Goal: Find specific page/section: Find specific page/section

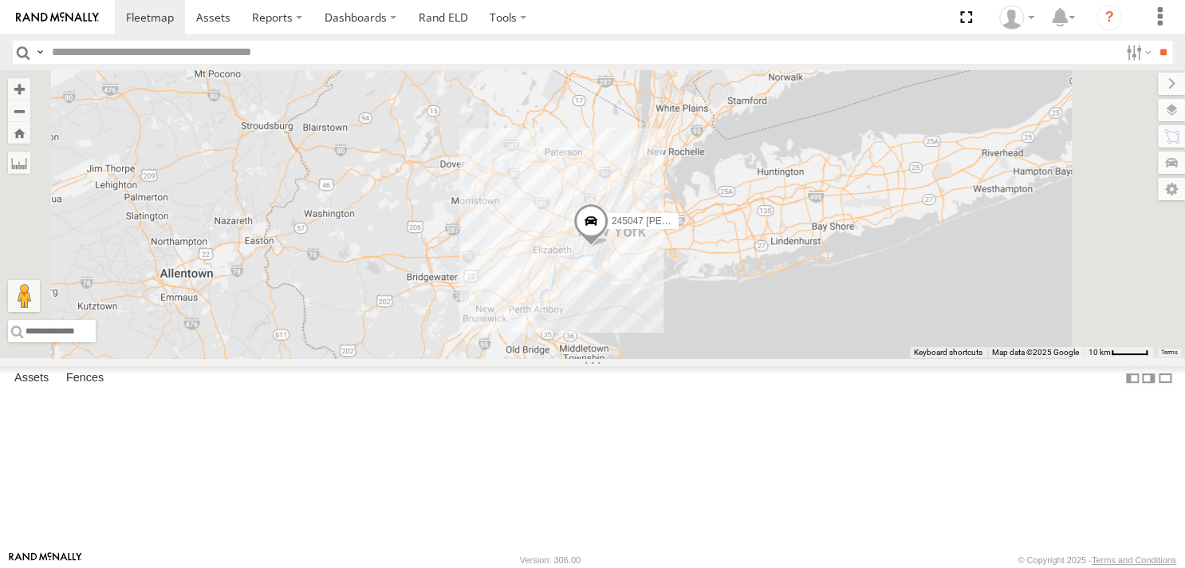
drag, startPoint x: 774, startPoint y: 274, endPoint x: 747, endPoint y: 417, distance: 146.1
click at [747, 358] on div "245047 Shawn 245048 Charles JTSP Hino" at bounding box center [592, 214] width 1185 height 288
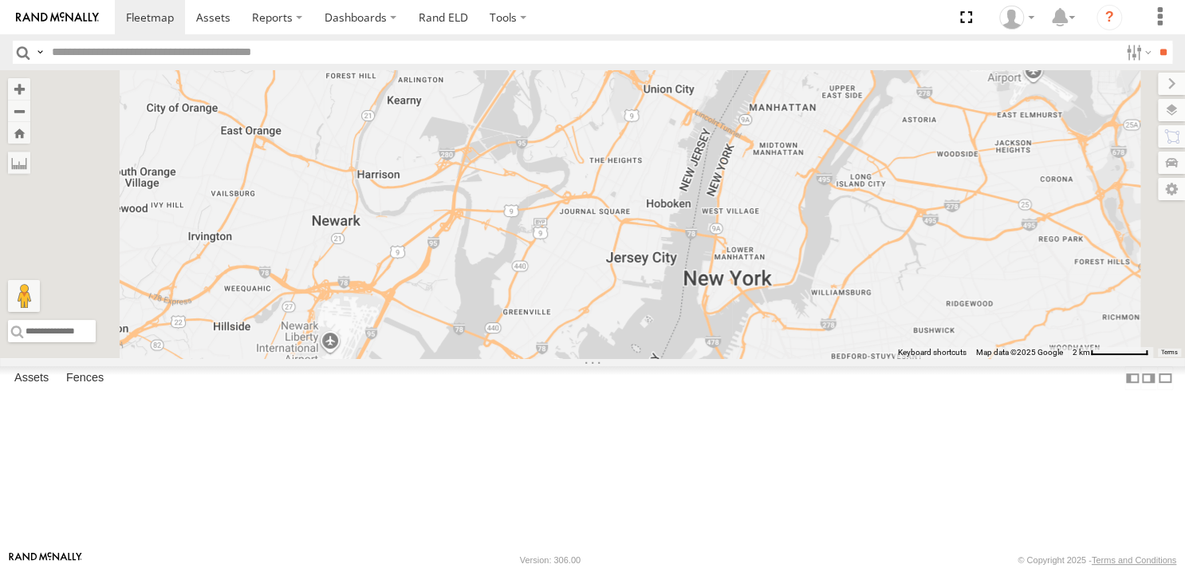
drag, startPoint x: 803, startPoint y: 446, endPoint x: 811, endPoint y: 357, distance: 89.8
click at [811, 357] on div "245047 Shawn 245048 Charles JTSP Hino" at bounding box center [592, 214] width 1185 height 288
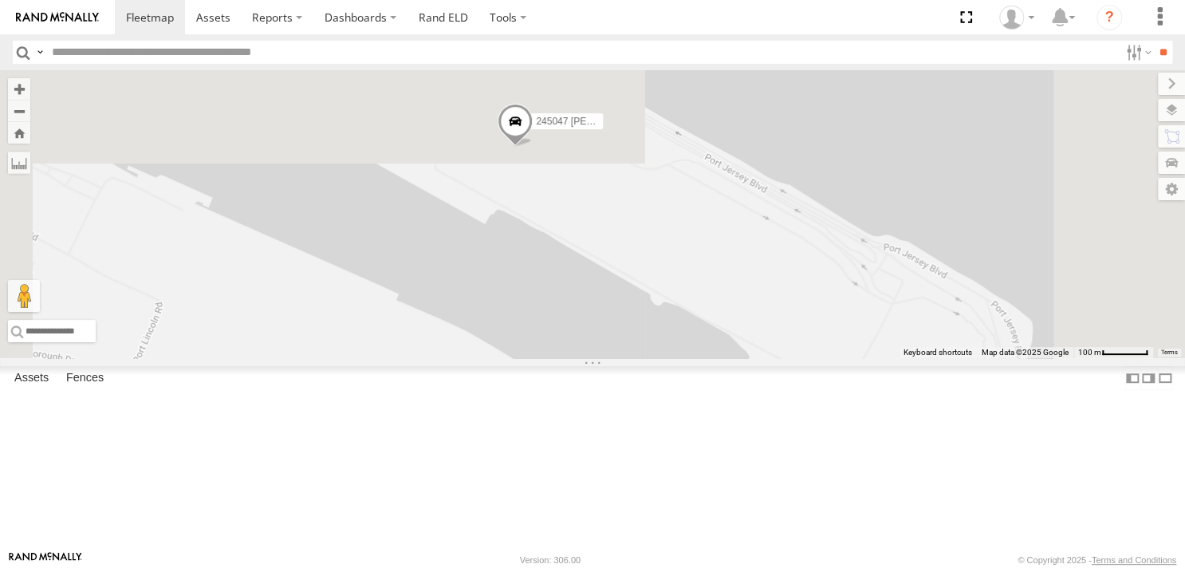
drag, startPoint x: 744, startPoint y: 219, endPoint x: 762, endPoint y: 423, distance: 204.3
click at [762, 358] on div "245047 [PERSON_NAME] 245048 [PERSON_NAME] Hino" at bounding box center [592, 214] width 1185 height 288
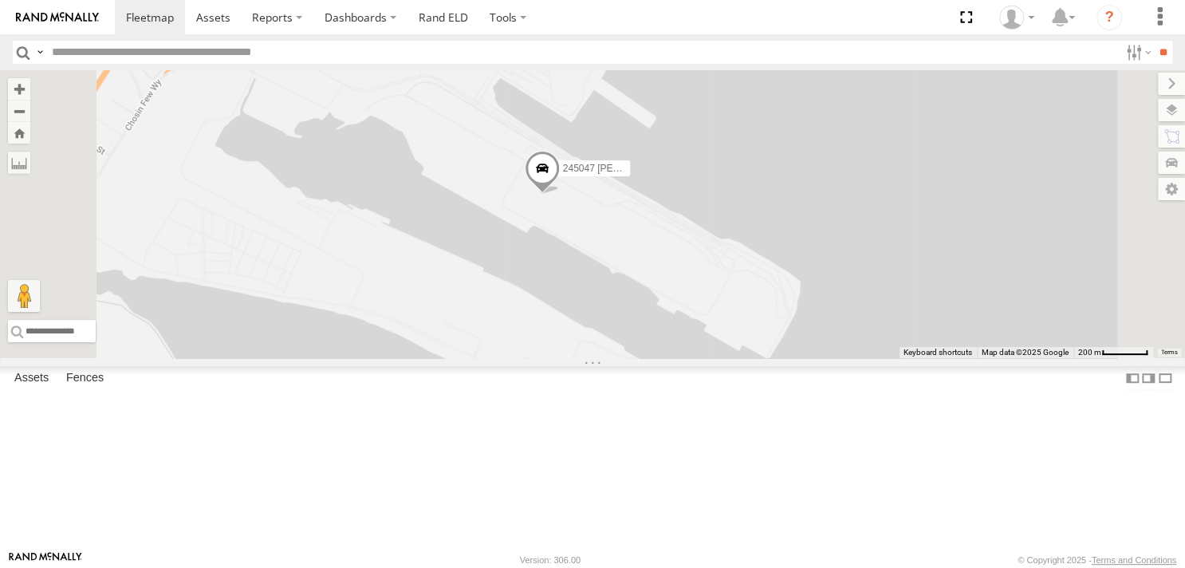
drag, startPoint x: 751, startPoint y: 414, endPoint x: 759, endPoint y: 357, distance: 58.0
click at [759, 357] on div "245047 [PERSON_NAME] 245048 [PERSON_NAME] Hino" at bounding box center [592, 214] width 1185 height 288
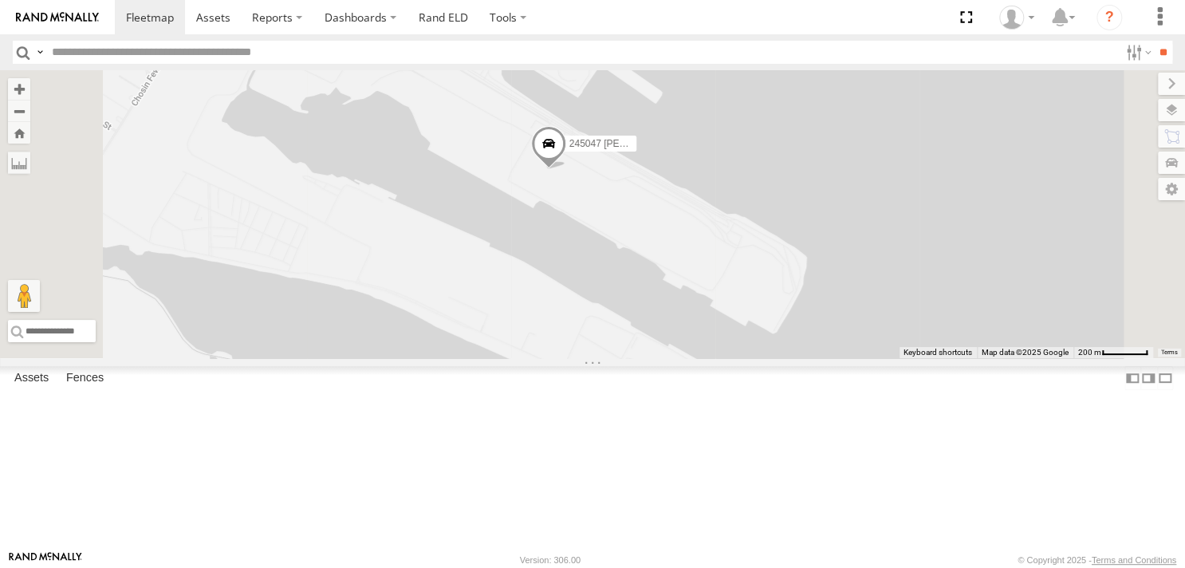
click at [766, 336] on div "245047 [PERSON_NAME] 245048 [PERSON_NAME] Hino" at bounding box center [592, 214] width 1185 height 288
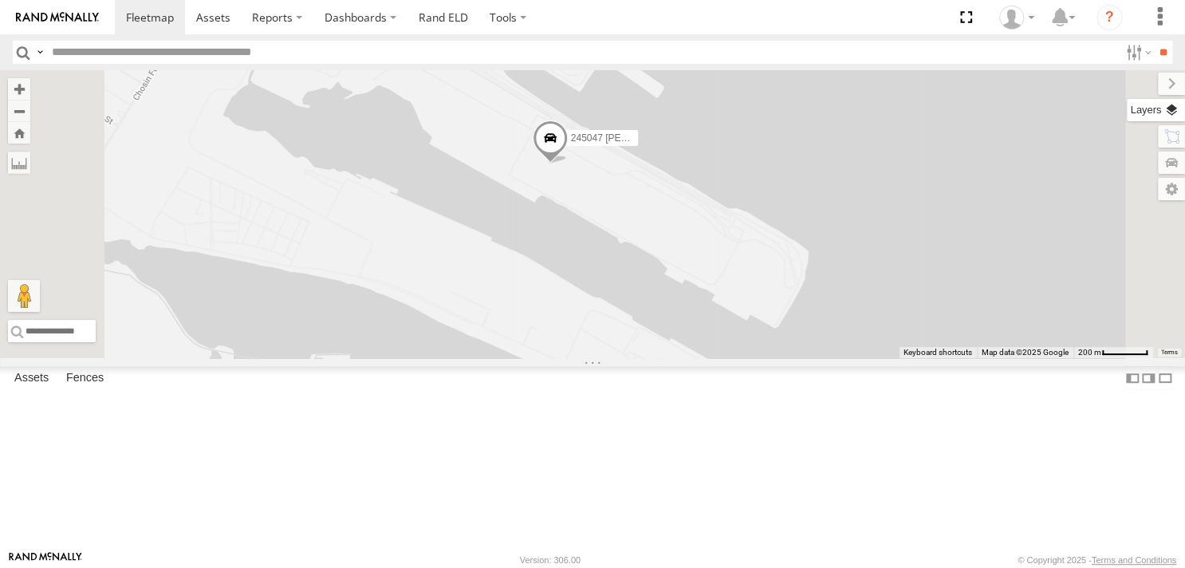
click at [1169, 113] on label at bounding box center [1156, 110] width 58 height 22
click at [0, 0] on label at bounding box center [0, 0] width 0 height 0
click at [0, 0] on span "Satellite" at bounding box center [0, 0] width 0 height 0
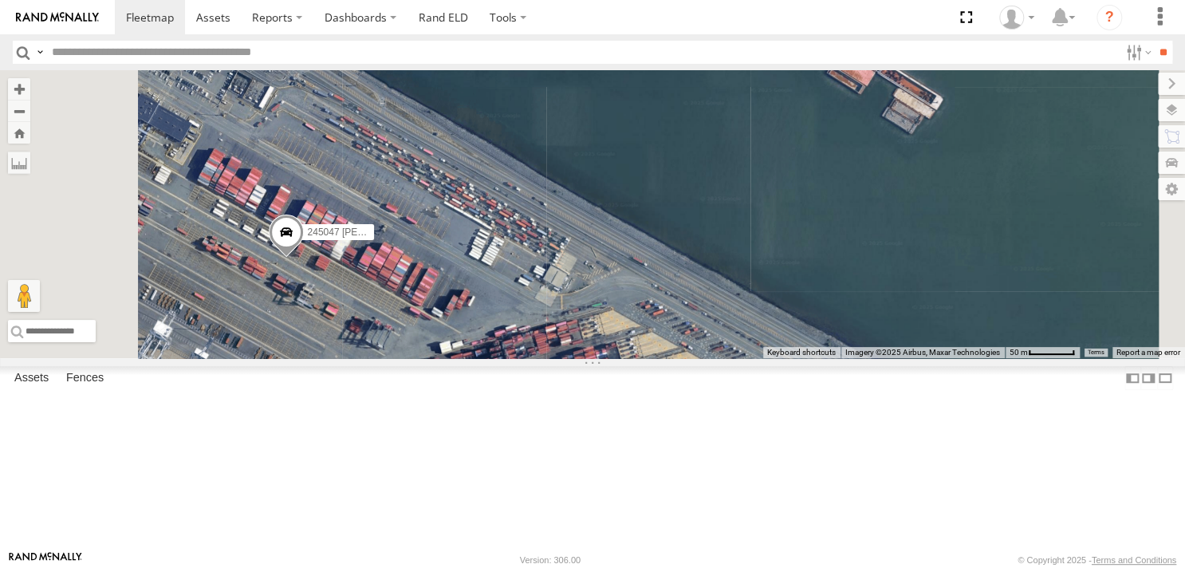
drag, startPoint x: 682, startPoint y: 347, endPoint x: 814, endPoint y: 288, distance: 144.3
click at [814, 289] on div "245047 [PERSON_NAME] 245048 [PERSON_NAME] Hino" at bounding box center [592, 214] width 1185 height 288
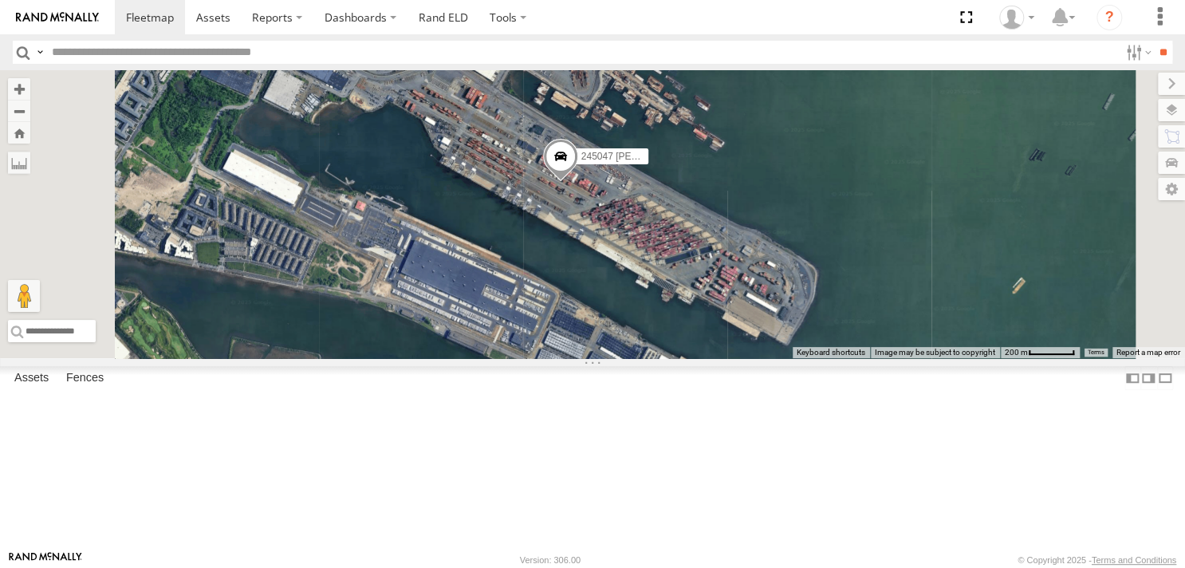
click at [0, 0] on div "245048 Charles All Assets New Jersey Tpke Penns Grove 39.68016 -75.47677 Video …" at bounding box center [0, 0] width 0 height 0
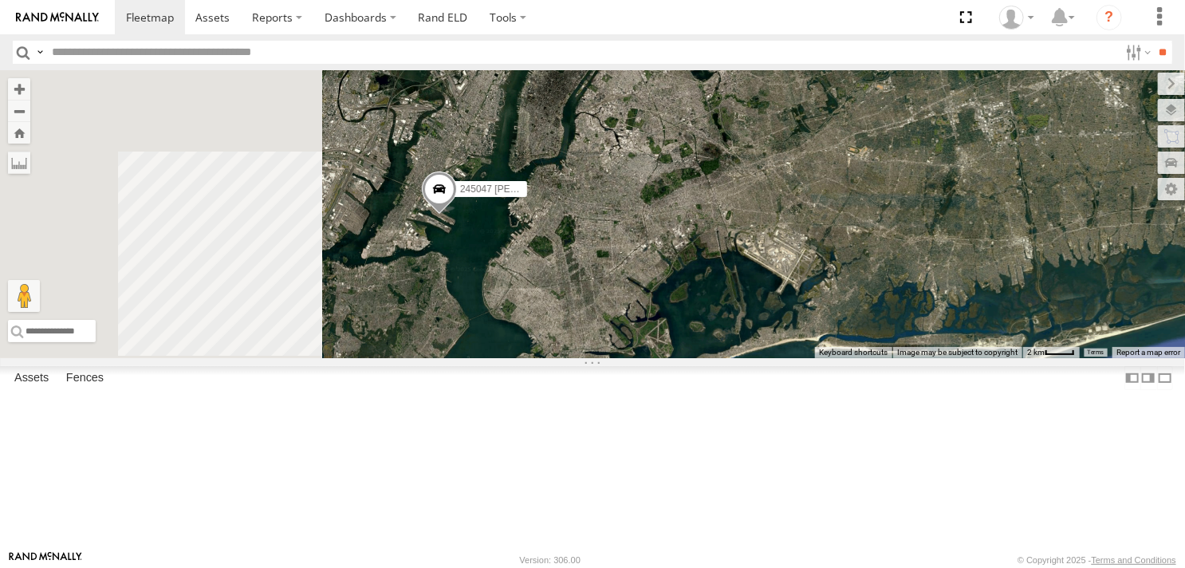
drag, startPoint x: 542, startPoint y: 347, endPoint x: 684, endPoint y: 345, distance: 142.0
click at [684, 345] on div "245047 [PERSON_NAME] 245048 [PERSON_NAME] Hino" at bounding box center [592, 214] width 1185 height 288
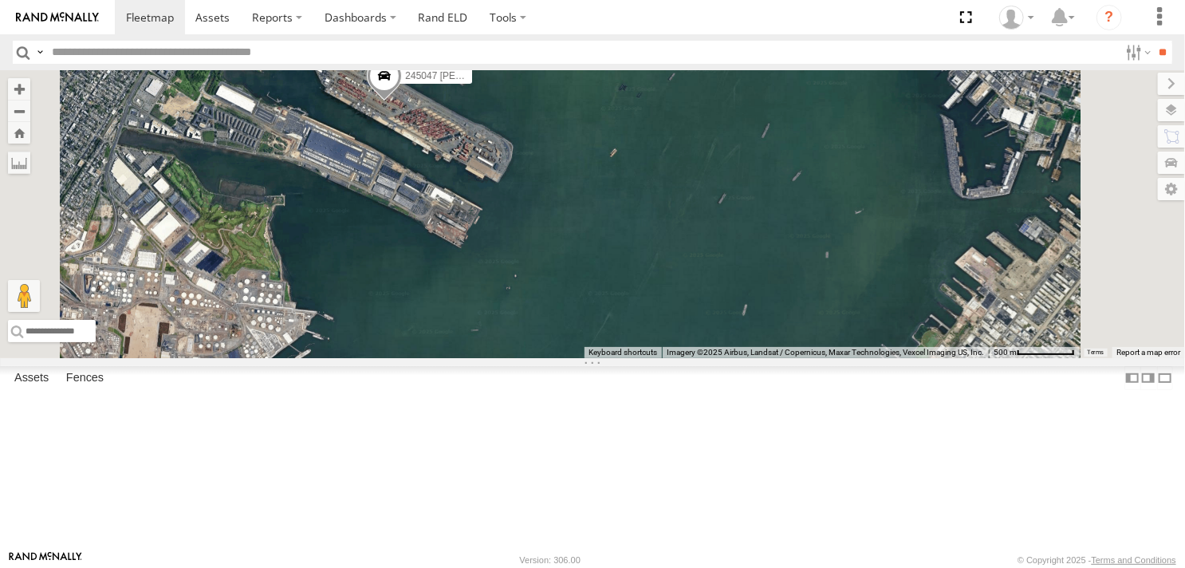
drag, startPoint x: 597, startPoint y: 234, endPoint x: 665, endPoint y: 313, distance: 104.6
click at [665, 313] on div "245047 [PERSON_NAME] 245048 [PERSON_NAME] Hino" at bounding box center [592, 214] width 1185 height 288
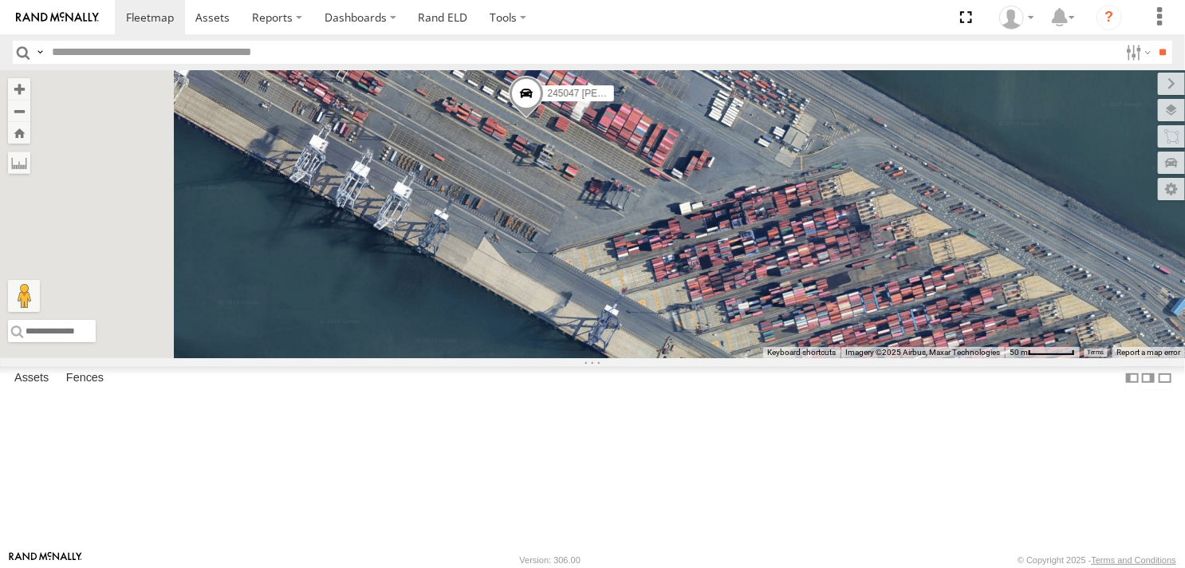
drag, startPoint x: 722, startPoint y: 264, endPoint x: 731, endPoint y: 331, distance: 67.6
click at [731, 331] on div "245047 [PERSON_NAME] 245048 [PERSON_NAME] Hino" at bounding box center [592, 214] width 1185 height 288
